Goal: Transaction & Acquisition: Purchase product/service

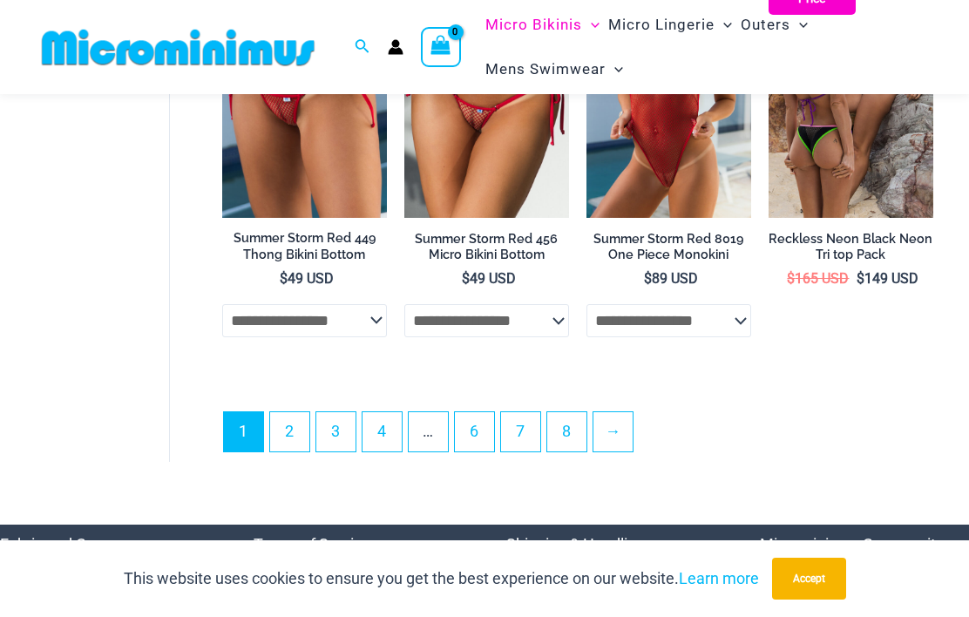
scroll to position [3731, 0]
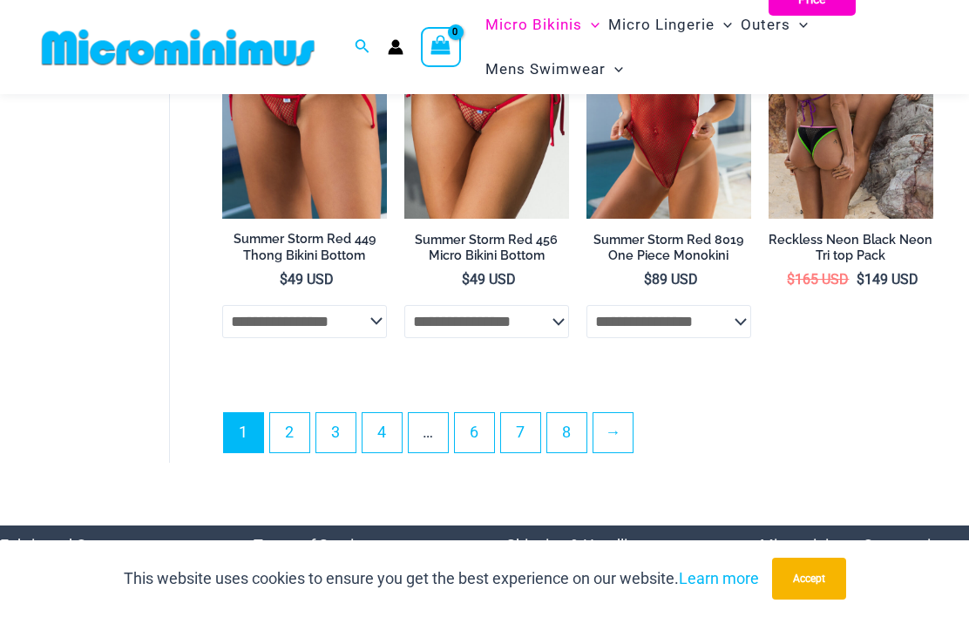
click at [294, 452] on link "2" at bounding box center [289, 432] width 39 height 39
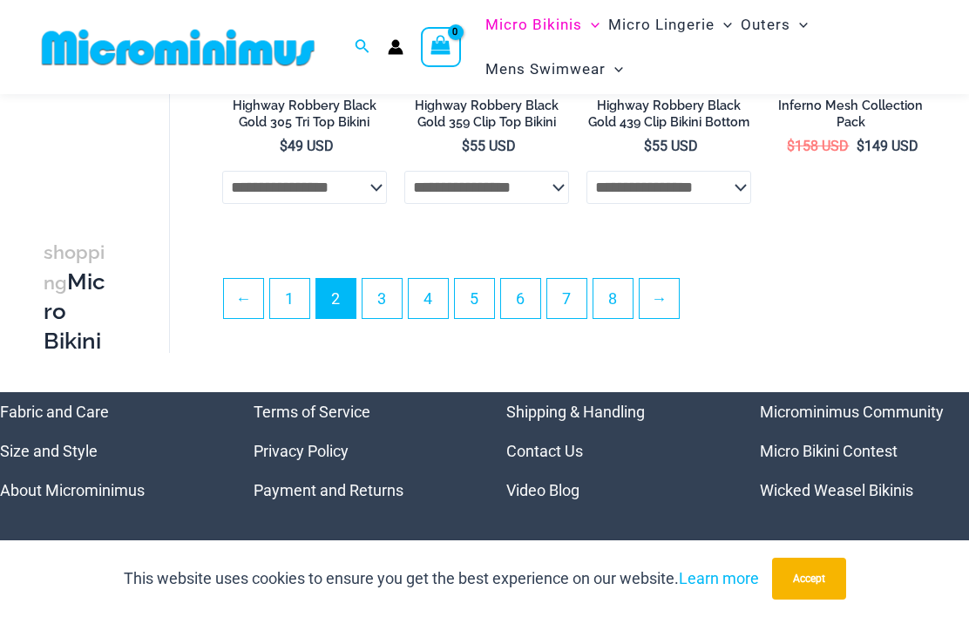
scroll to position [3503, 0]
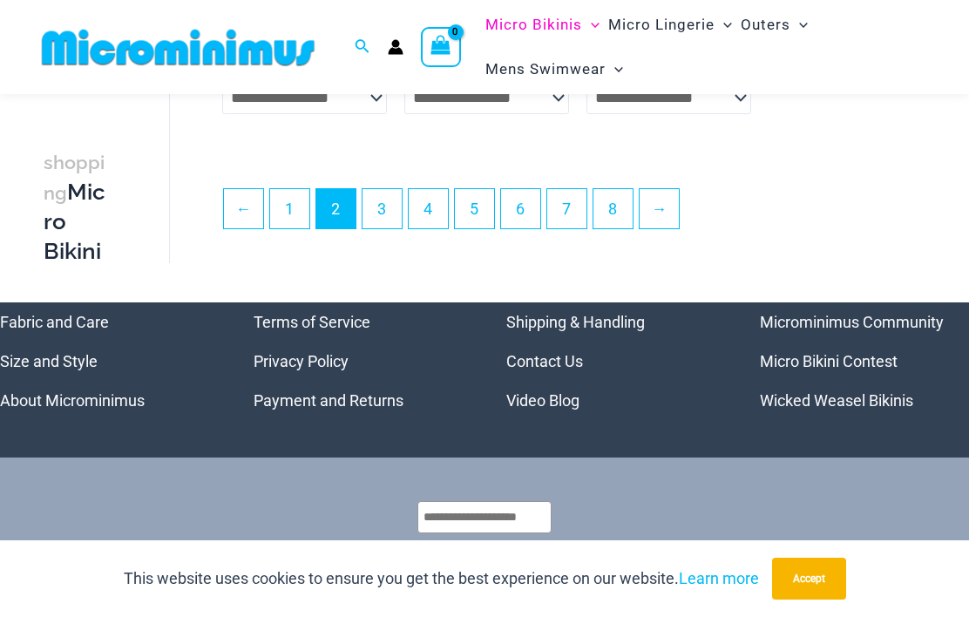
click at [625, 204] on link "8" at bounding box center [612, 208] width 39 height 39
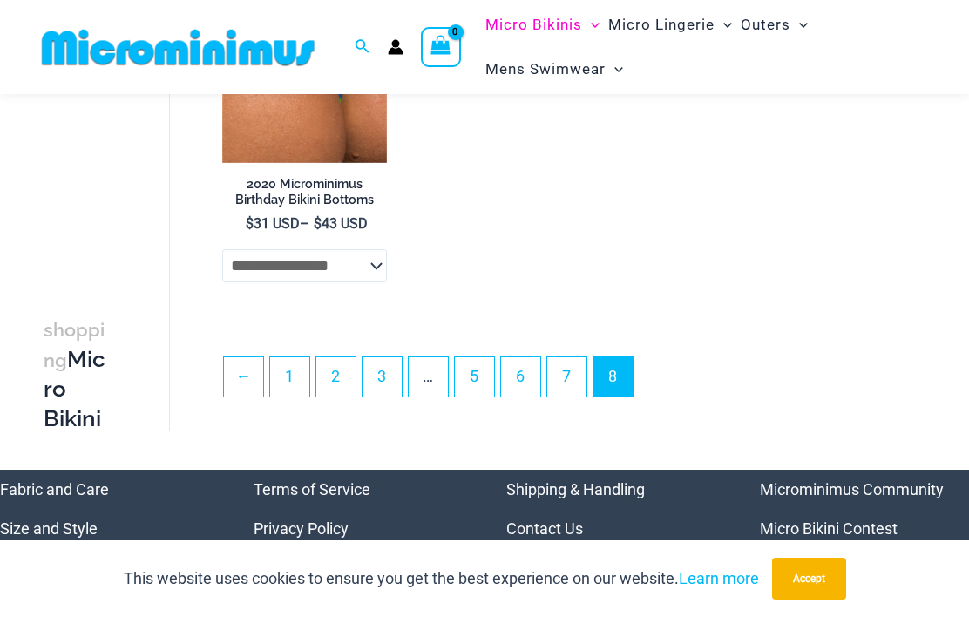
scroll to position [2621, 0]
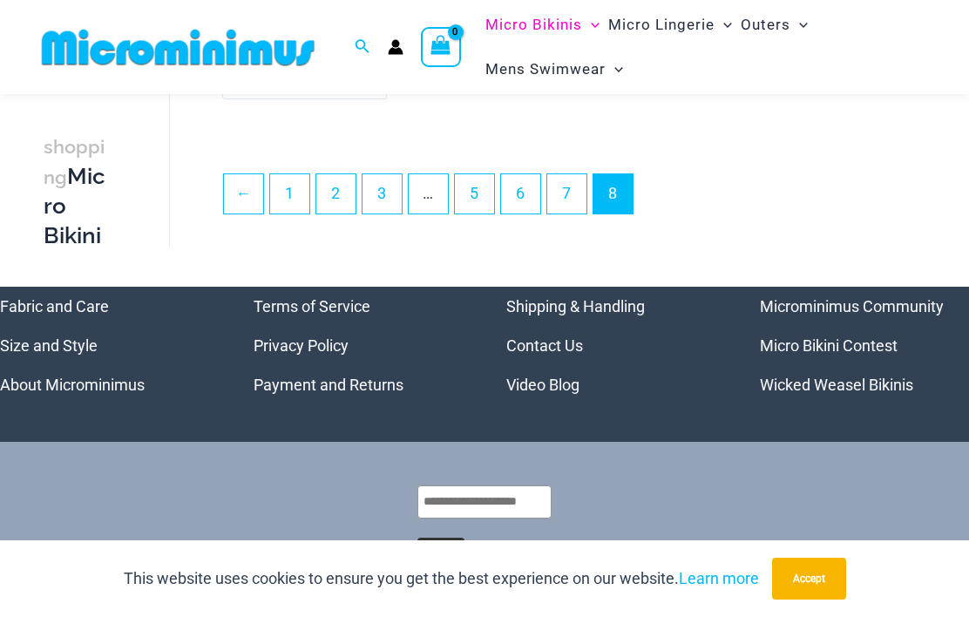
click at [580, 204] on link "7" at bounding box center [566, 193] width 39 height 39
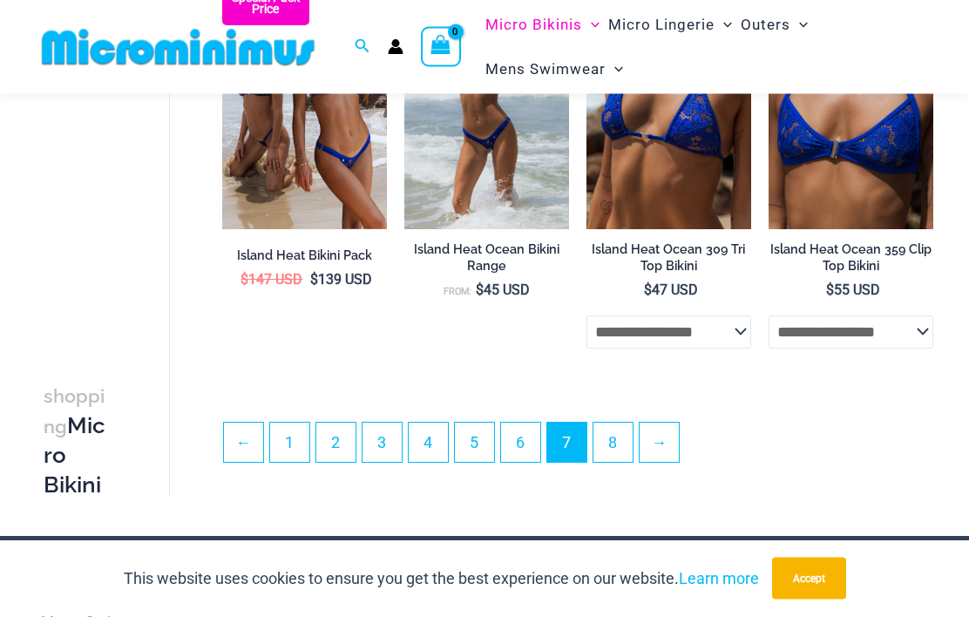
scroll to position [3286, 0]
click at [540, 447] on link "6" at bounding box center [520, 442] width 39 height 39
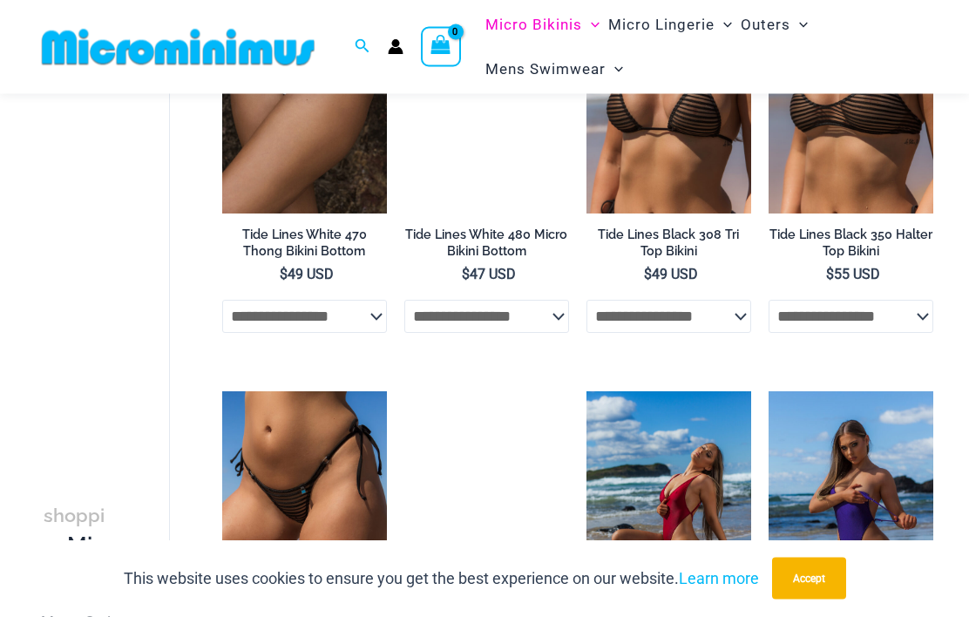
scroll to position [2394, 0]
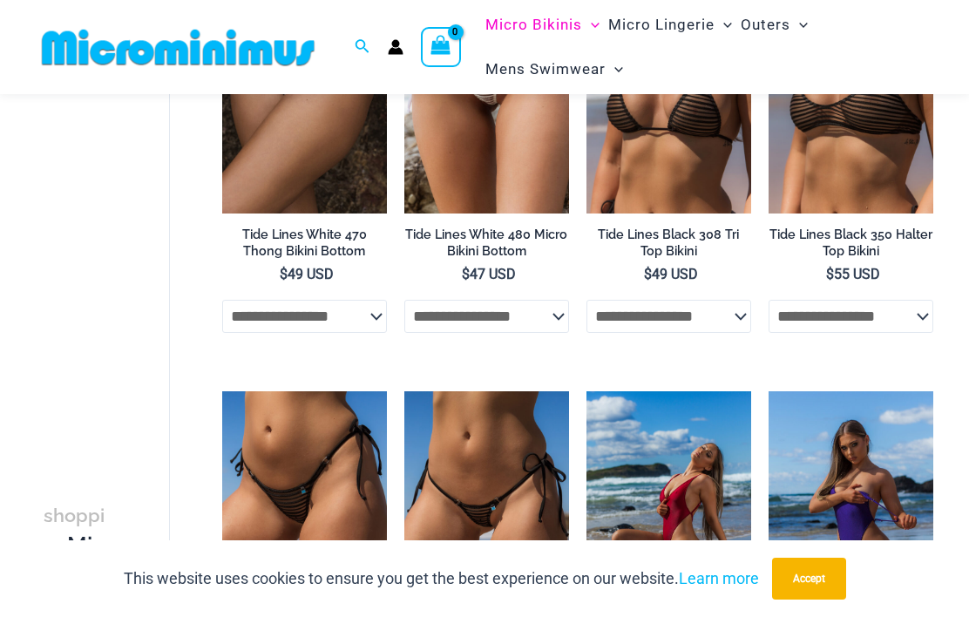
click at [404, 391] on img at bounding box center [404, 391] width 0 height 0
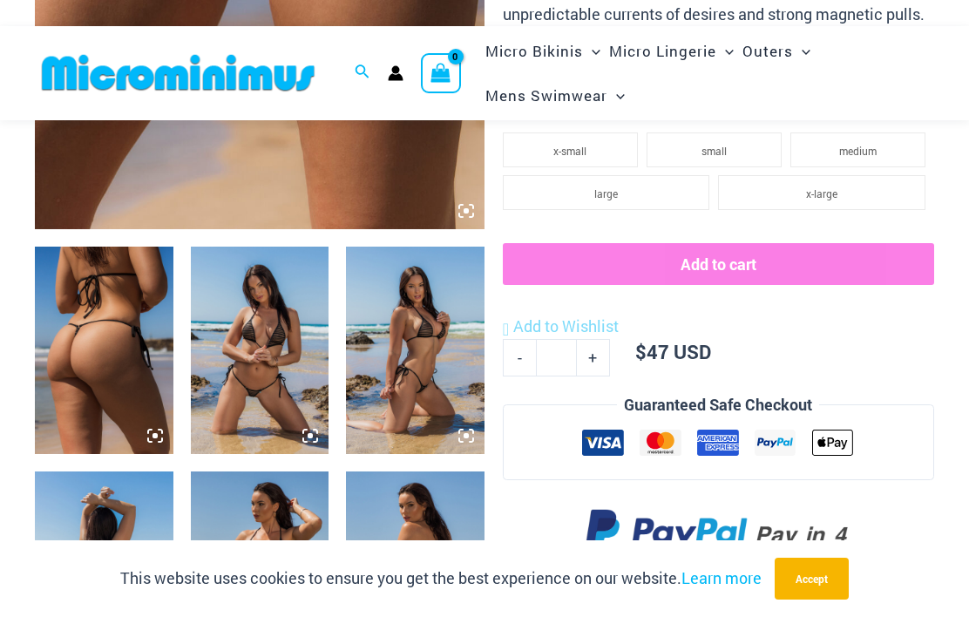
scroll to position [595, 0]
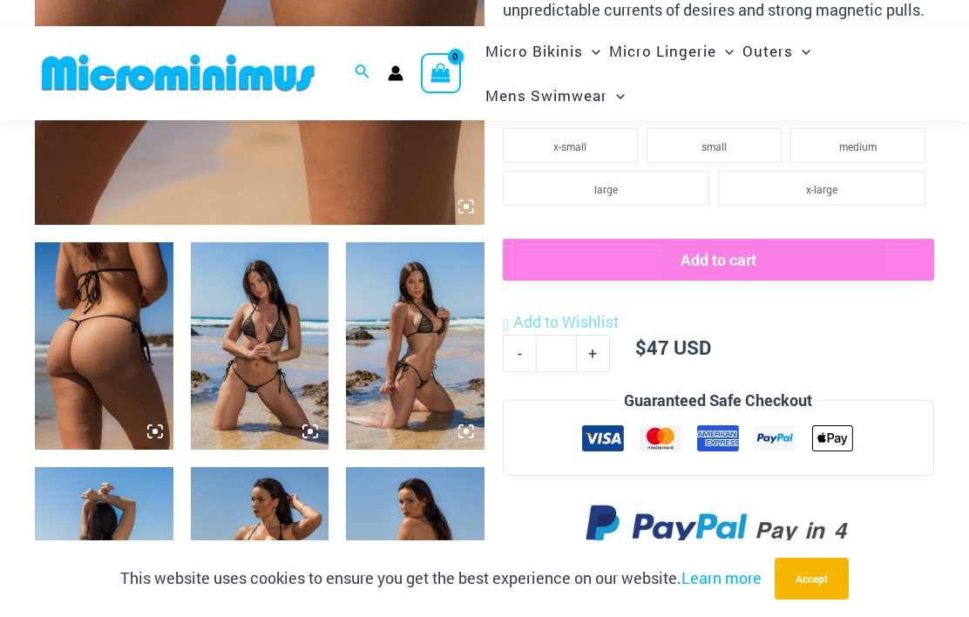
click at [440, 321] on img at bounding box center [415, 345] width 139 height 207
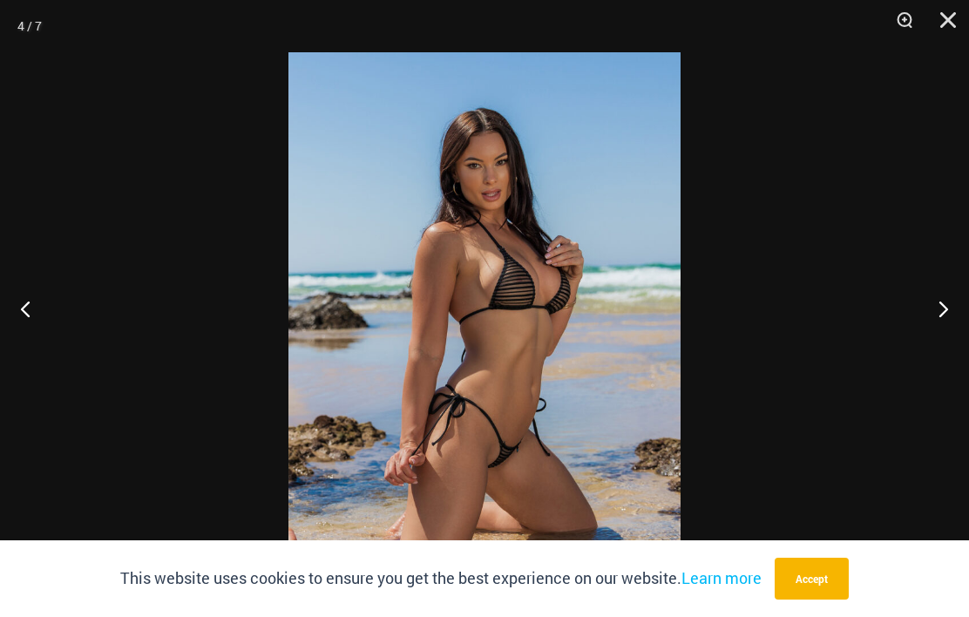
click at [951, 17] on button "Close" at bounding box center [942, 26] width 44 height 52
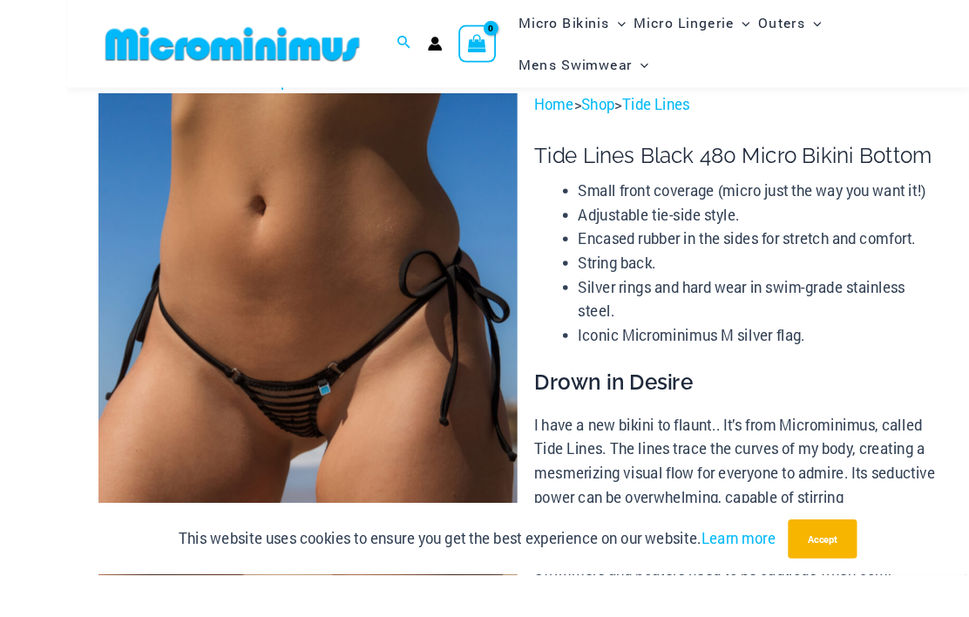
scroll to position [84, 0]
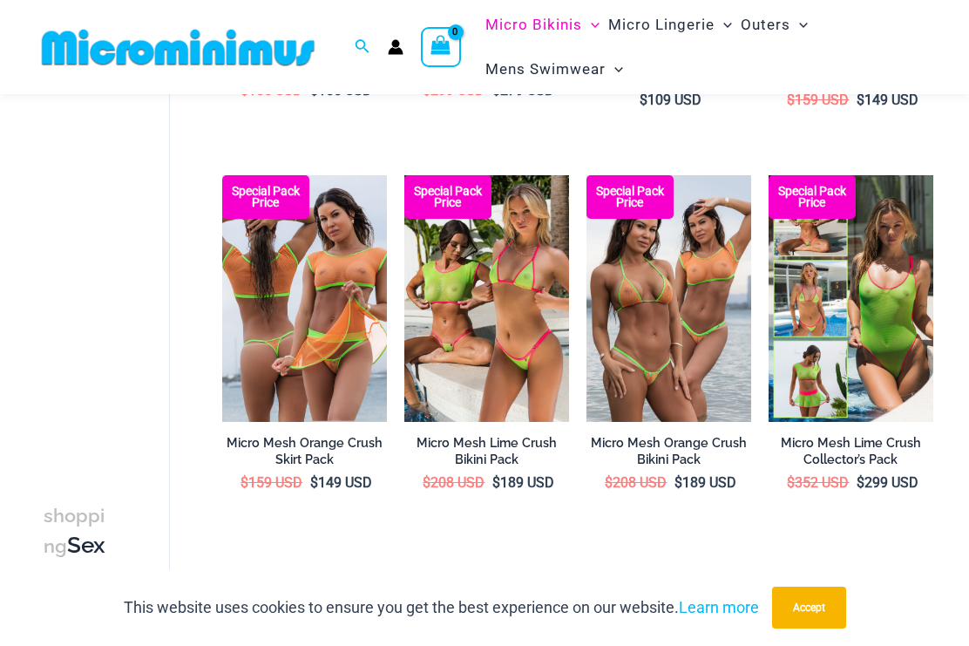
scroll to position [2732, 0]
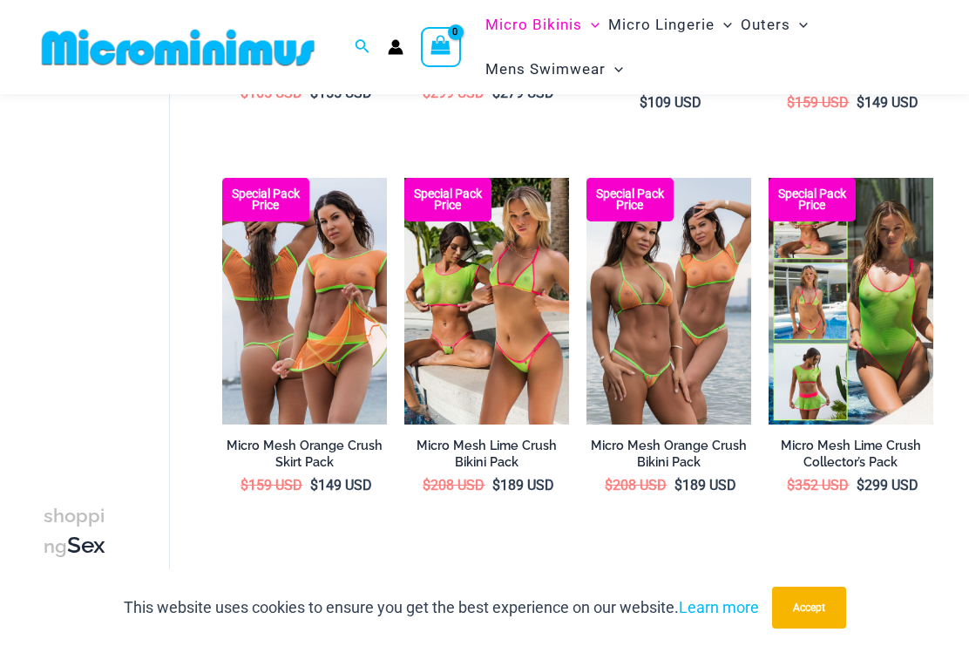
click at [768, 178] on img at bounding box center [768, 178] width 0 height 0
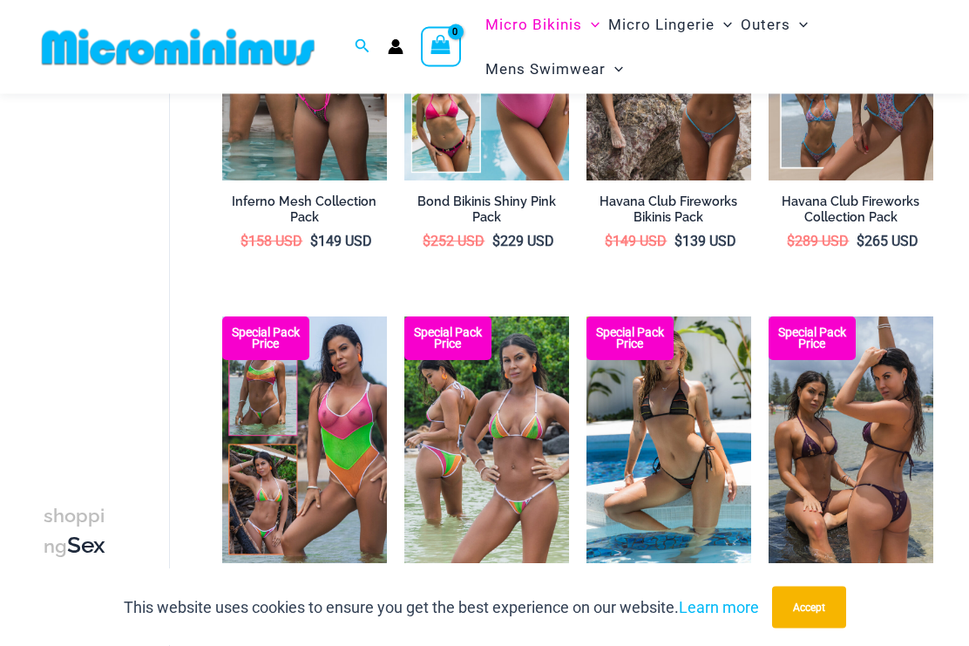
scroll to position [1816, 0]
